Goal: Transaction & Acquisition: Book appointment/travel/reservation

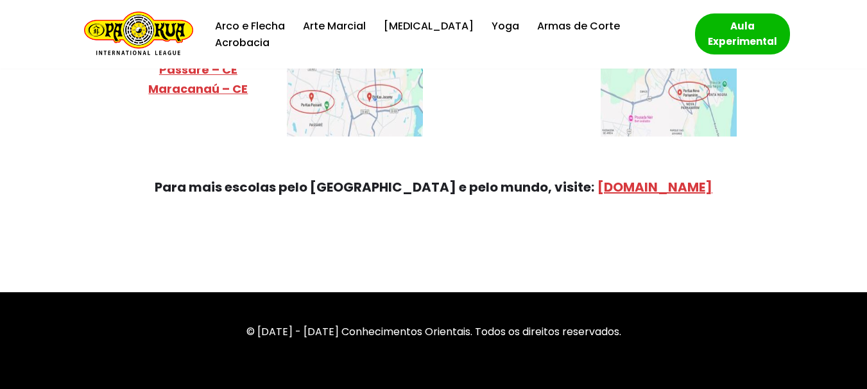
scroll to position [5183, 0]
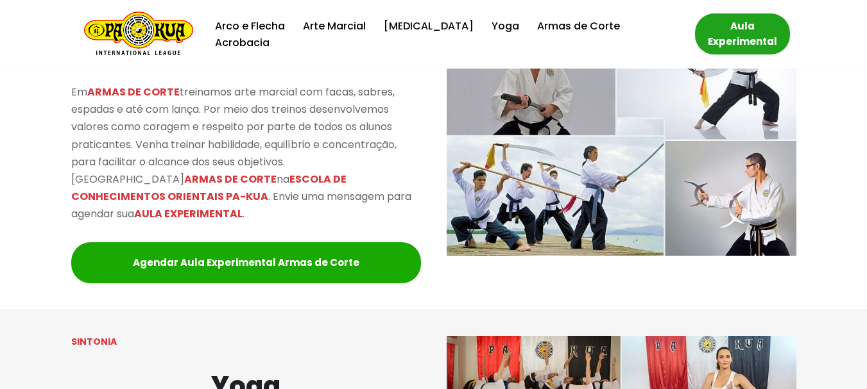
scroll to position [0, 0]
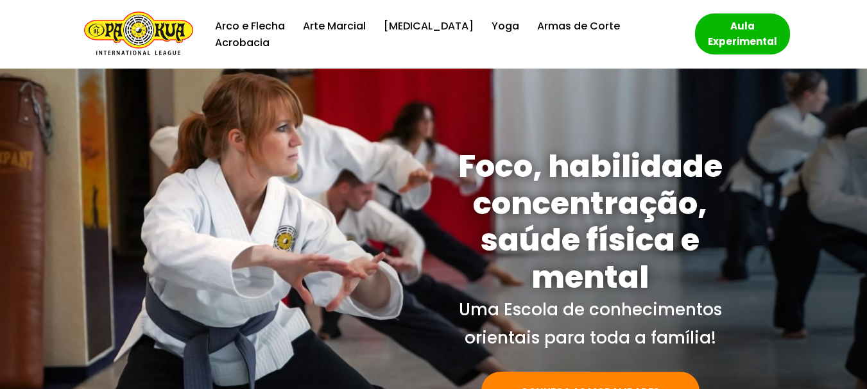
click at [160, 46] on img "Escola de Conhecimentos Orientais Pa-Kua Uma escola para toda família" at bounding box center [138, 35] width 109 height 46
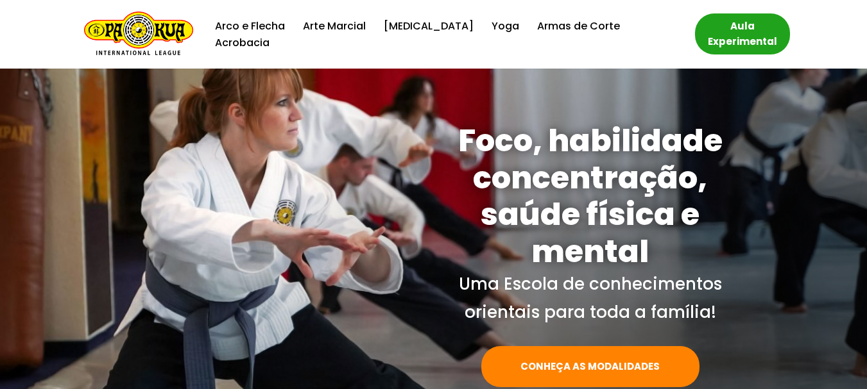
click at [733, 35] on link "Aula Experimental" at bounding box center [742, 33] width 95 height 41
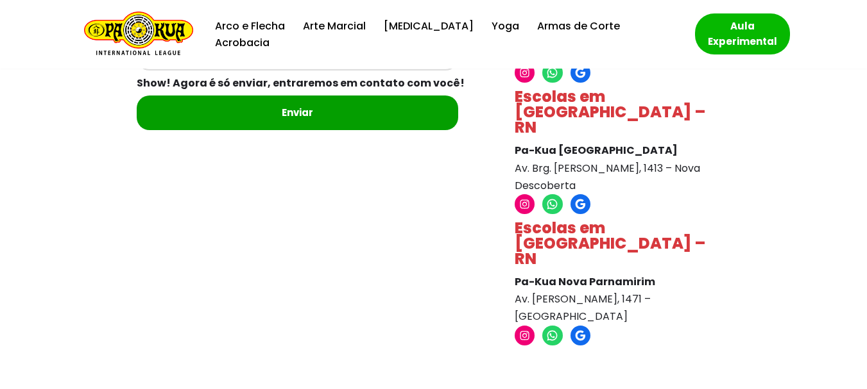
scroll to position [565, 0]
